Goal: Navigation & Orientation: Find specific page/section

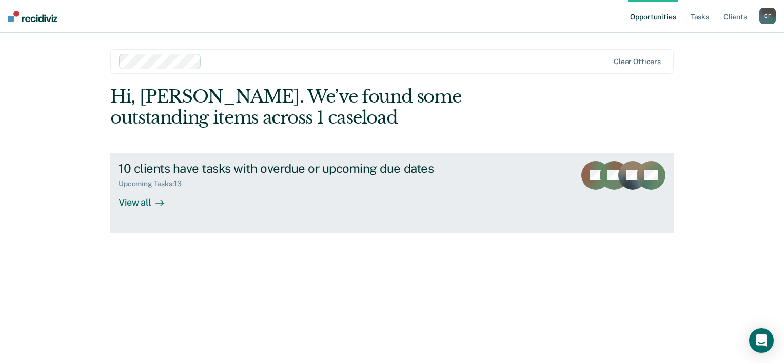
click at [139, 200] on div "View all" at bounding box center [147, 198] width 57 height 20
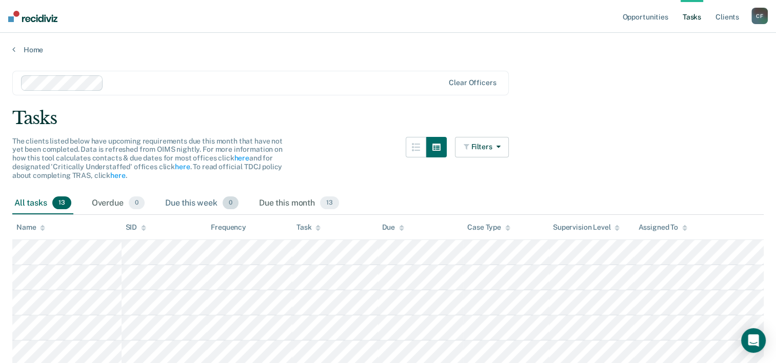
click at [195, 203] on div "Due this week 0" at bounding box center [201, 203] width 77 height 23
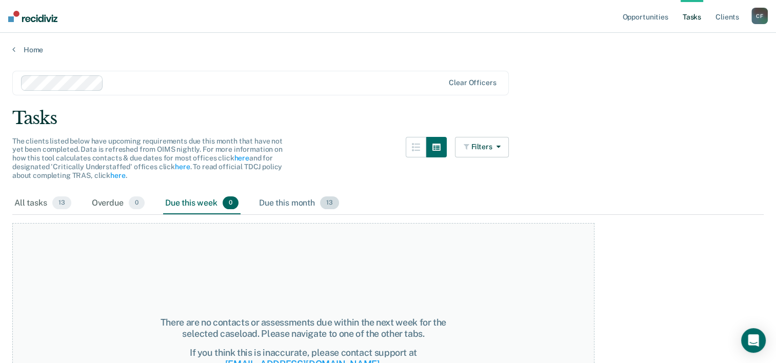
click at [280, 202] on div "Due this month 13" at bounding box center [299, 203] width 84 height 23
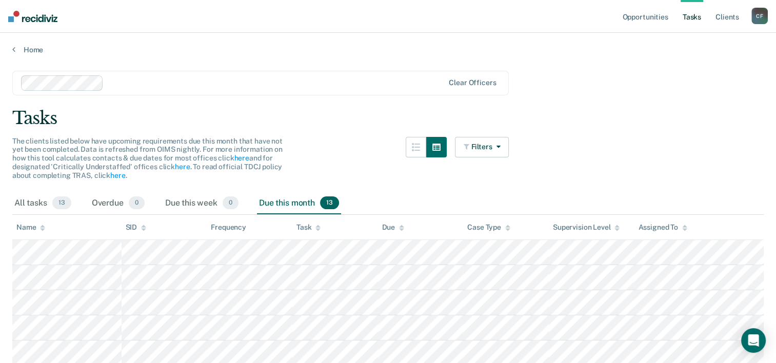
click at [325, 121] on div "Tasks" at bounding box center [388, 118] width 752 height 21
click at [726, 18] on link "Client s" at bounding box center [728, 16] width 28 height 33
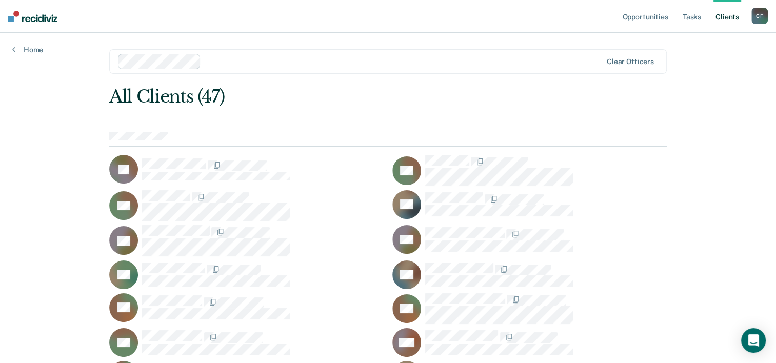
click at [754, 12] on div "C F" at bounding box center [760, 16] width 16 height 16
click at [687, 67] on link "Log Out" at bounding box center [718, 67] width 83 height 9
